Goal: Subscribe to service/newsletter

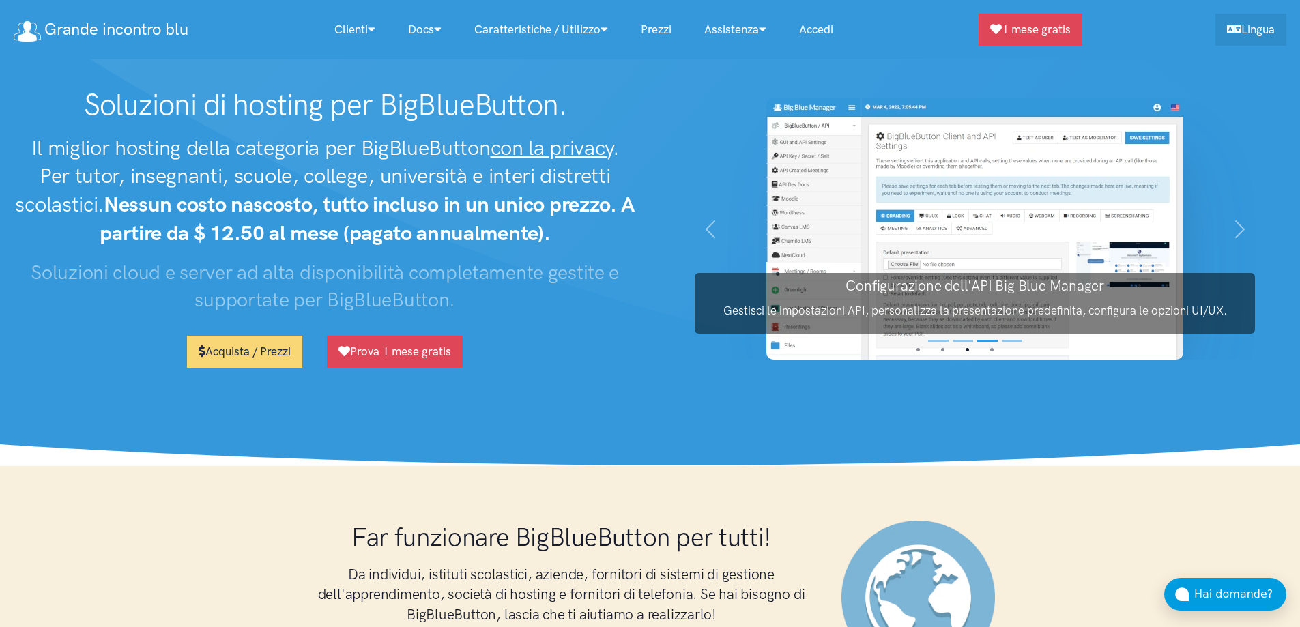
select select "*"
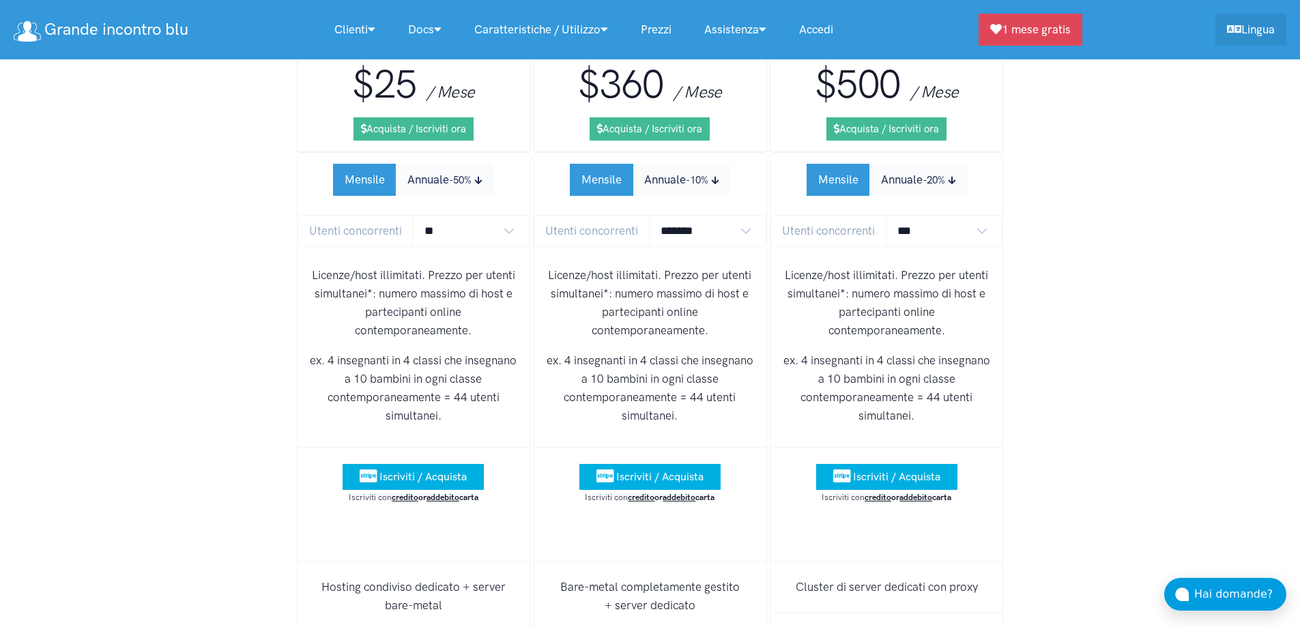
scroll to position [8637, 0]
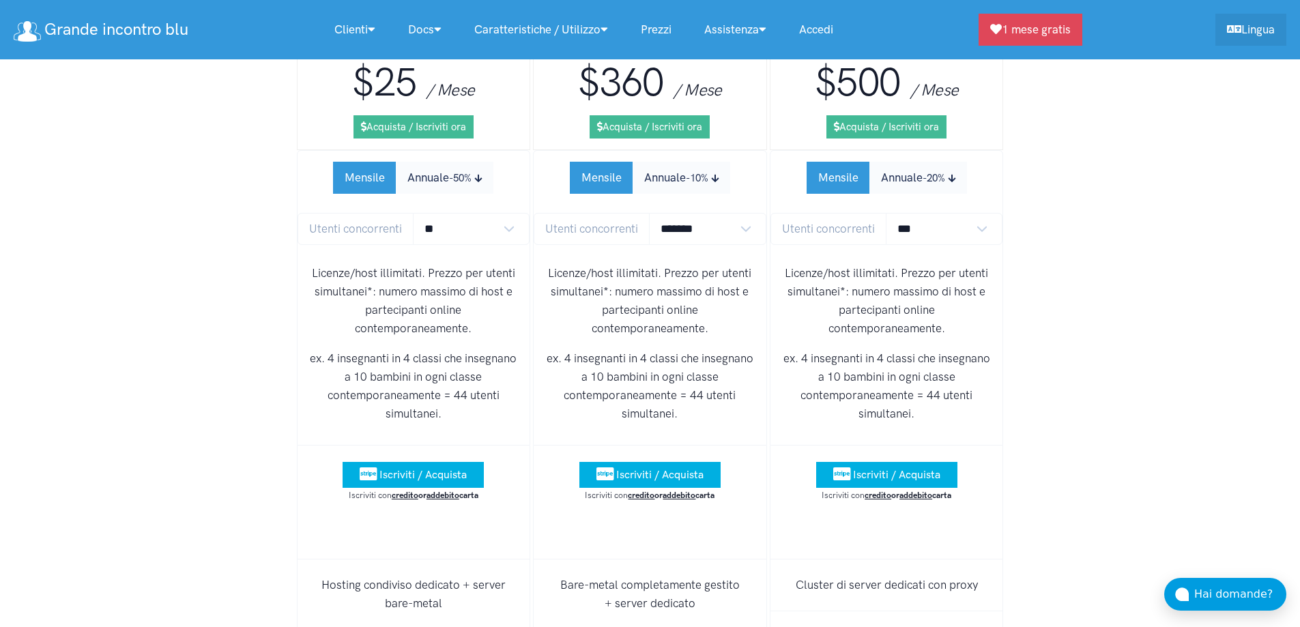
click at [638, 468] on span "Iscriviti / Acquista" at bounding box center [659, 474] width 87 height 13
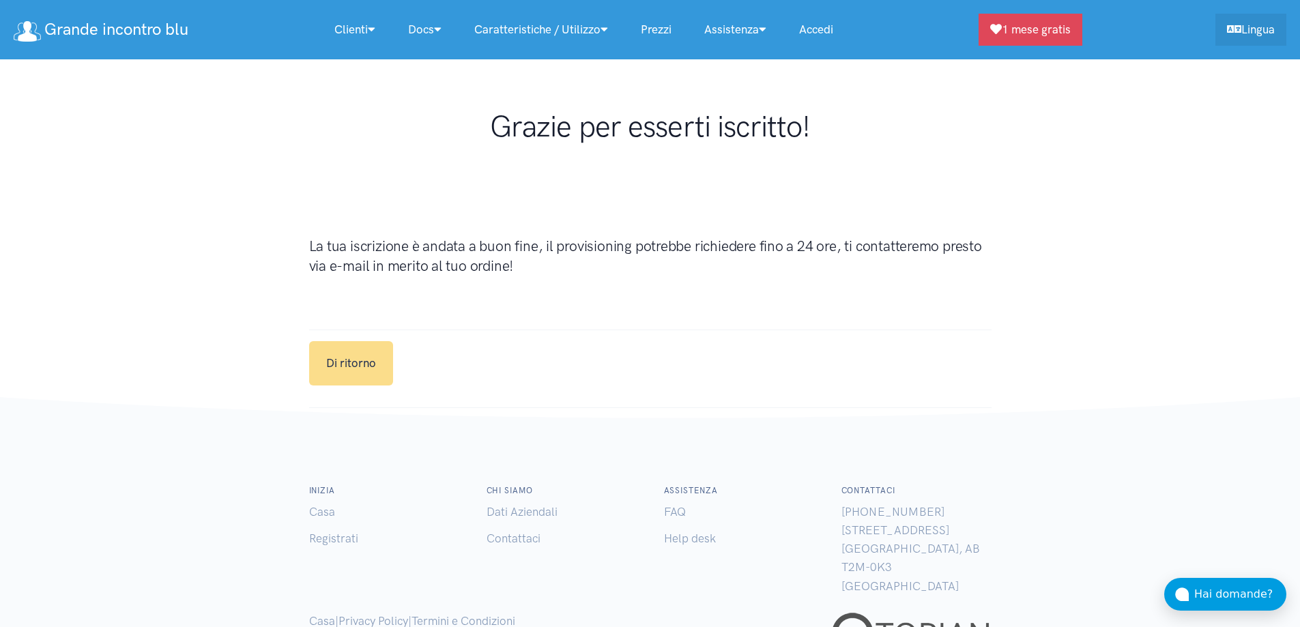
click at [370, 355] on link "Di ritorno" at bounding box center [351, 363] width 84 height 44
